Goal: Transaction & Acquisition: Download file/media

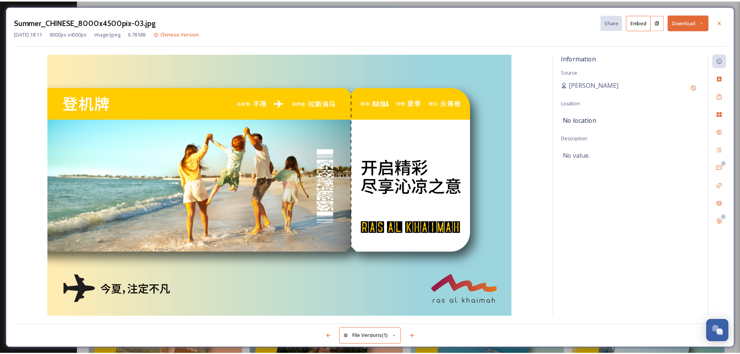
scroll to position [877, 0]
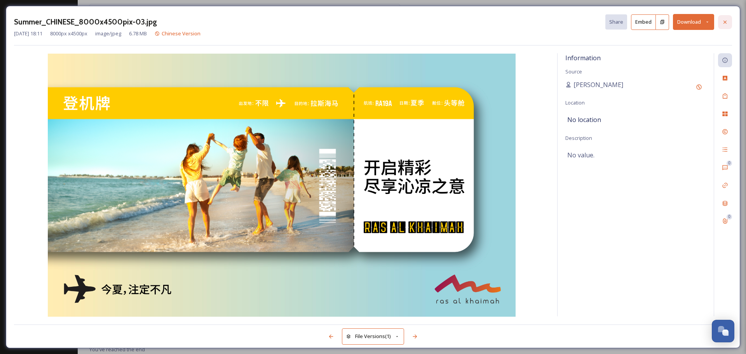
click at [723, 21] on icon at bounding box center [725, 22] width 6 height 6
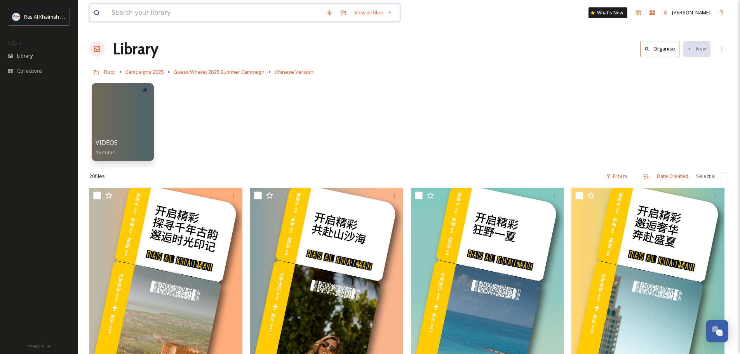
click at [146, 14] on input at bounding box center [215, 12] width 215 height 17
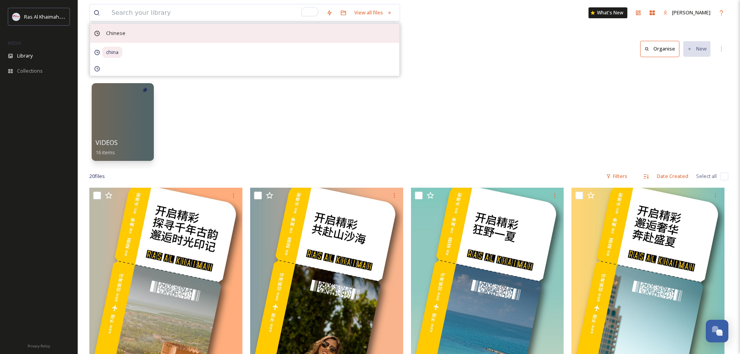
click at [120, 34] on span "Chinese" at bounding box center [115, 33] width 27 height 11
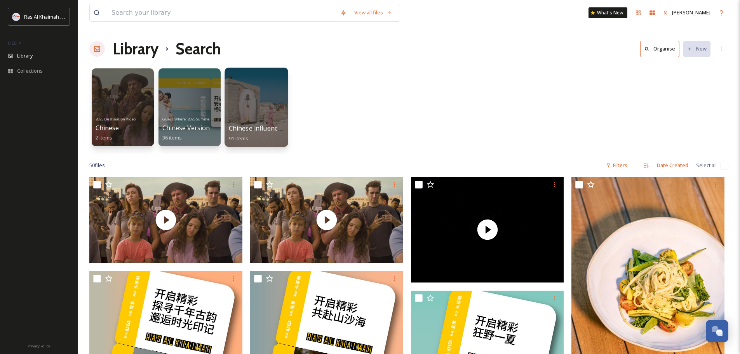
click at [258, 125] on span "Chinese influencer fam trip" at bounding box center [269, 128] width 80 height 9
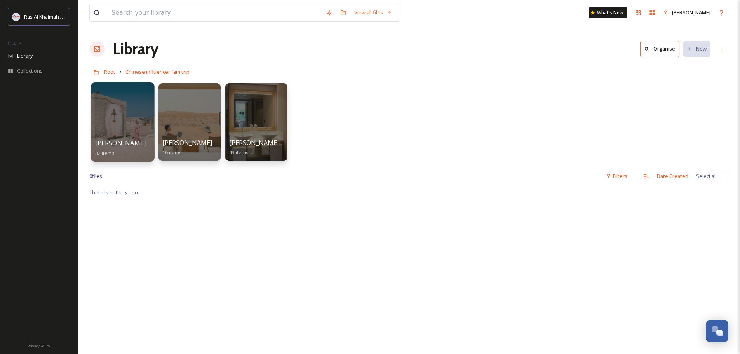
click at [111, 150] on span "32 items" at bounding box center [105, 152] width 20 height 7
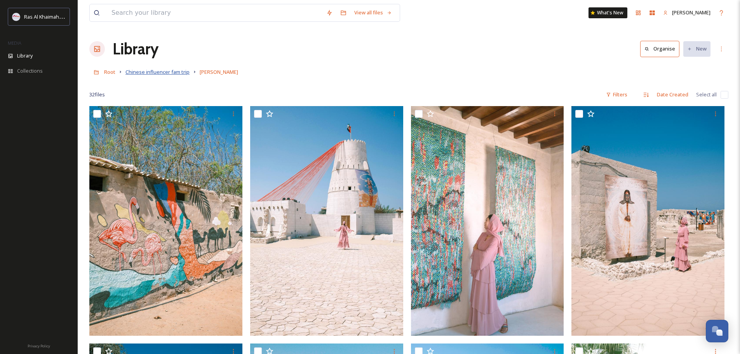
click at [180, 73] on span "Chinese influencer fam trip" at bounding box center [157, 71] width 64 height 7
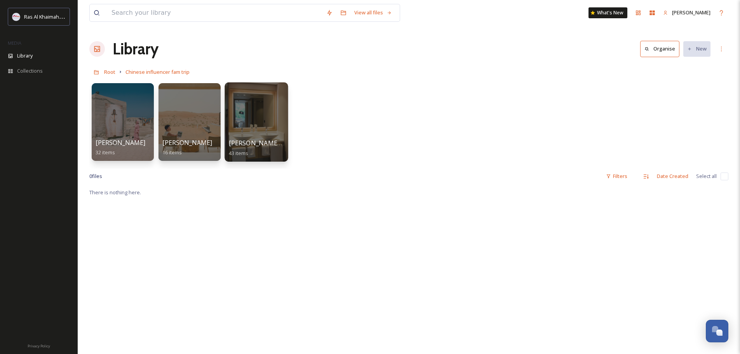
click at [265, 129] on div at bounding box center [255, 121] width 63 height 79
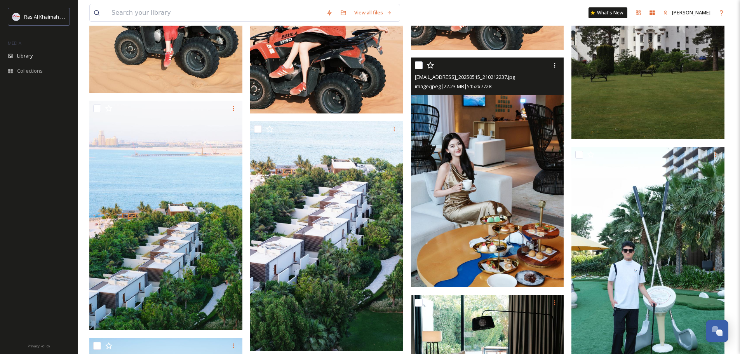
scroll to position [1359, 0]
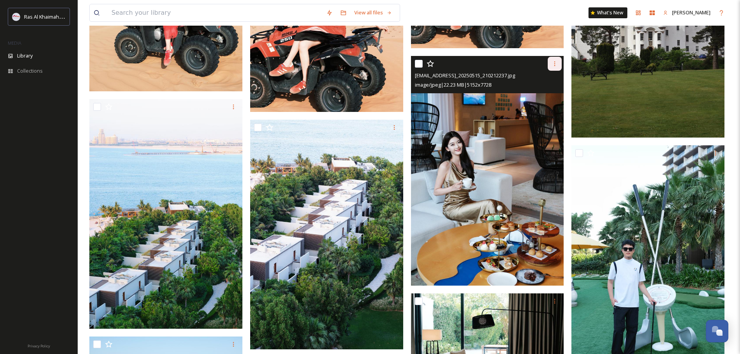
click at [555, 66] on icon at bounding box center [554, 64] width 6 height 6
click at [544, 95] on span "Download" at bounding box center [546, 95] width 24 height 7
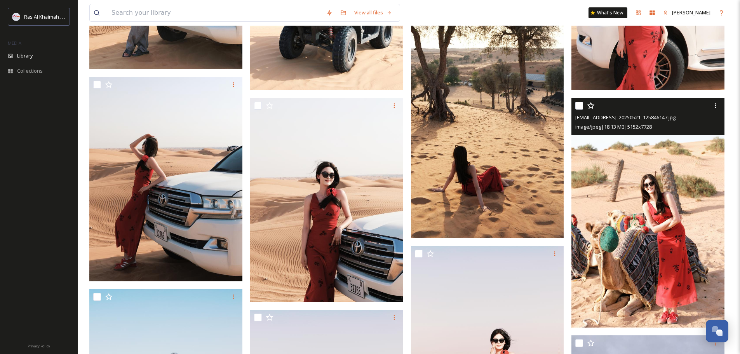
scroll to position [893, 0]
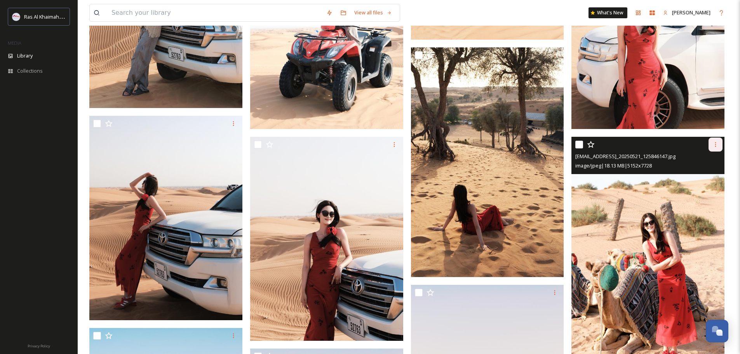
click at [713, 145] on icon at bounding box center [715, 144] width 6 height 6
click at [706, 177] on span "Download" at bounding box center [706, 176] width 24 height 7
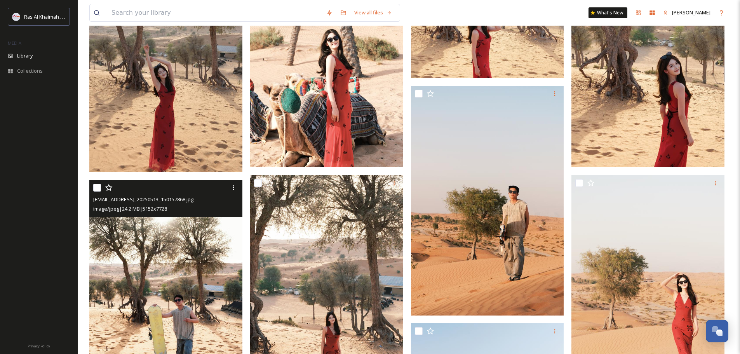
scroll to position [0, 0]
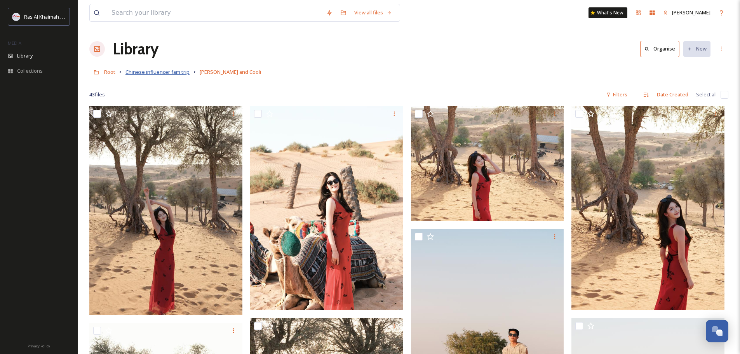
click at [172, 73] on span "Chinese influencer fam trip" at bounding box center [157, 71] width 64 height 7
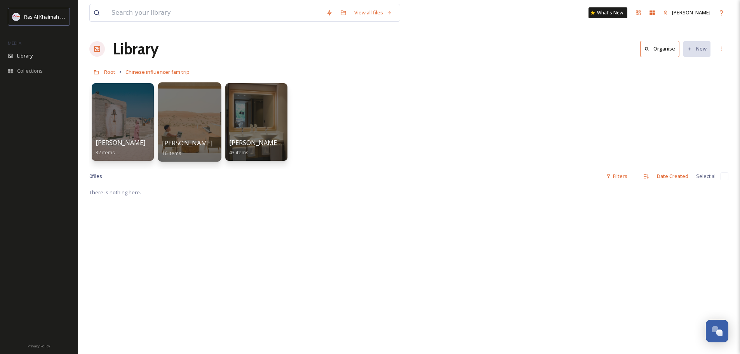
click at [203, 129] on div at bounding box center [189, 121] width 63 height 79
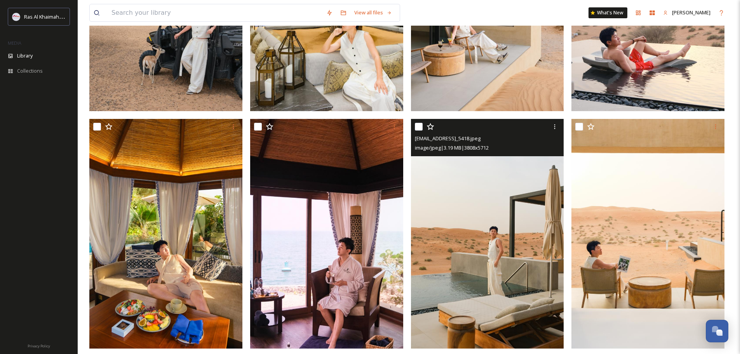
scroll to position [707, 0]
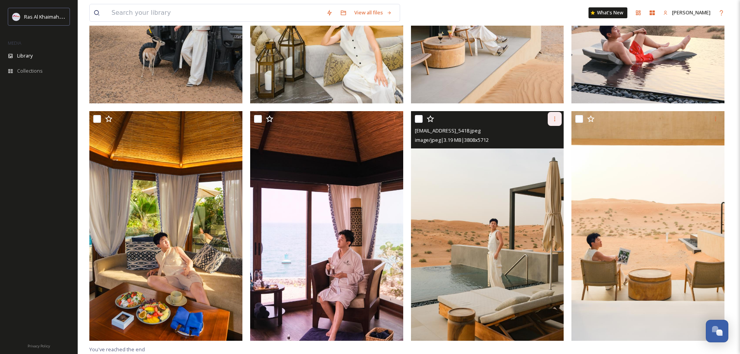
click at [555, 122] on icon at bounding box center [554, 119] width 6 height 6
click at [552, 155] on div "Download" at bounding box center [545, 150] width 31 height 15
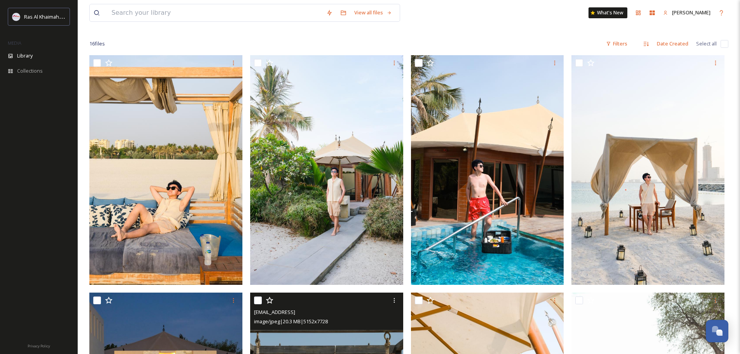
scroll to position [0, 0]
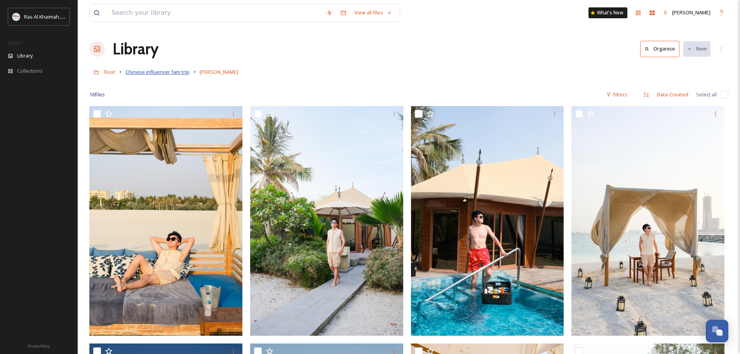
click at [172, 73] on span "Chinese influencer fam trip" at bounding box center [157, 71] width 64 height 7
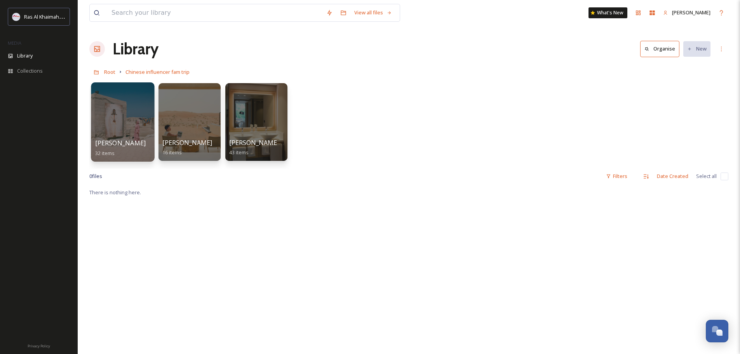
click at [134, 136] on div at bounding box center [122, 121] width 63 height 79
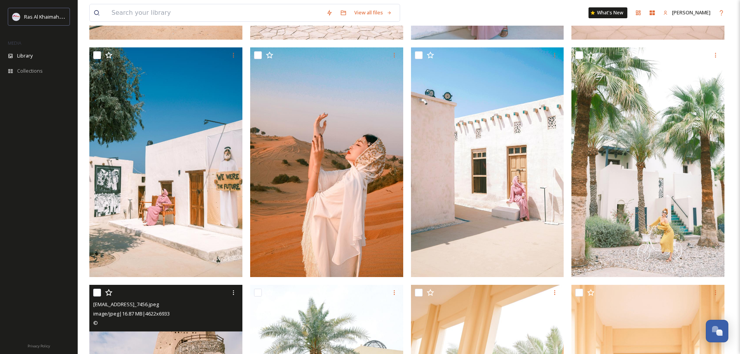
scroll to position [262, 0]
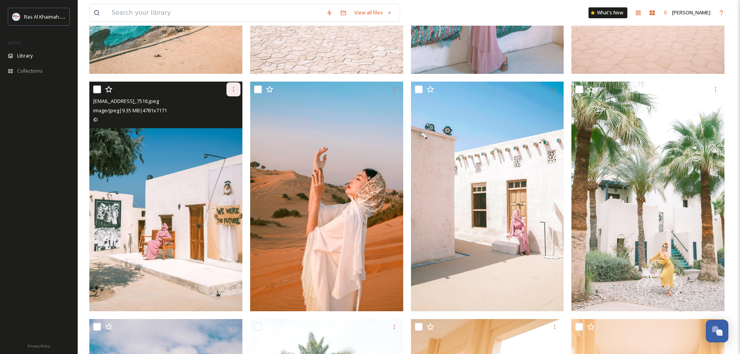
click at [234, 89] on icon at bounding box center [233, 89] width 6 height 6
click at [225, 118] on span "Download" at bounding box center [224, 121] width 24 height 7
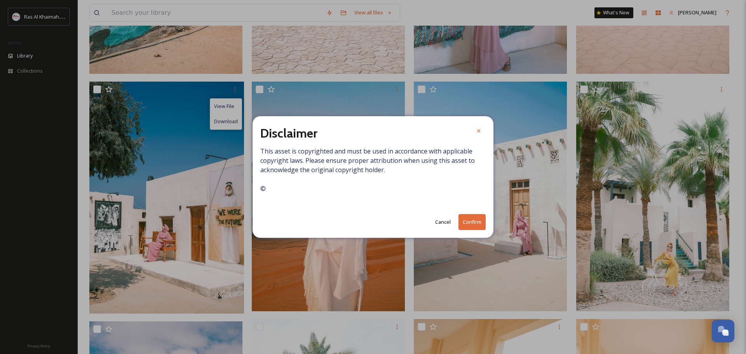
click at [466, 226] on button "Confirm" at bounding box center [471, 222] width 27 height 16
